Goal: Information Seeking & Learning: Learn about a topic

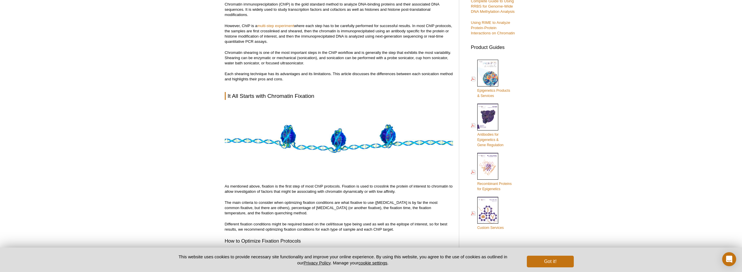
scroll to position [266, 0]
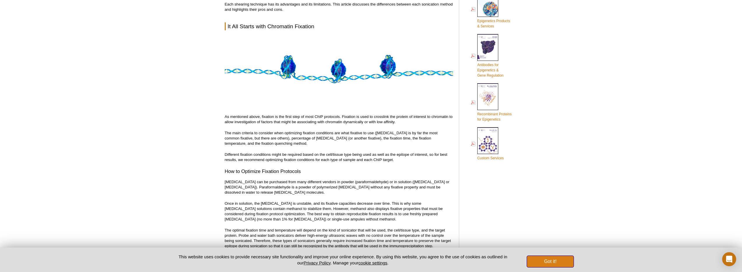
click at [550, 262] on button "Got it!" at bounding box center [550, 262] width 47 height 12
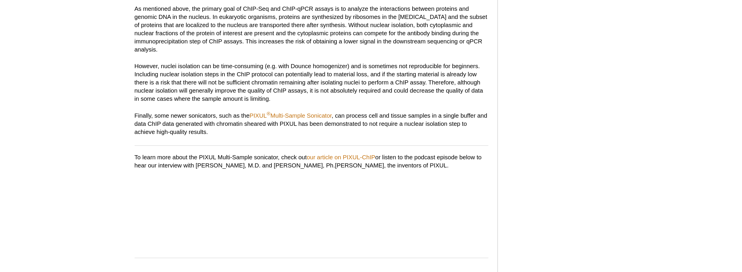
scroll to position [986, 0]
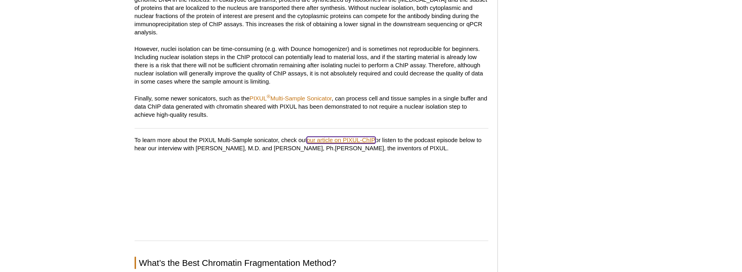
click at [370, 185] on link "our article on PIXUL-ChIP" at bounding box center [358, 187] width 44 height 4
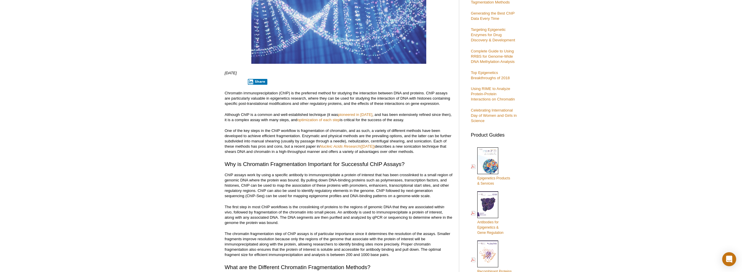
scroll to position [89, 0]
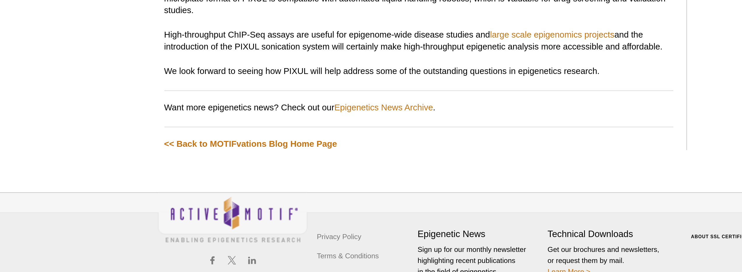
scroll to position [1074, 0]
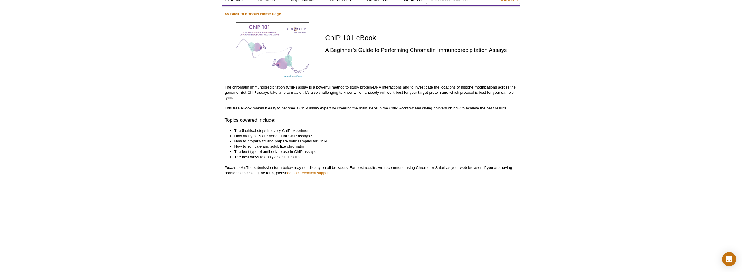
scroll to position [164, 0]
